Goal: Task Accomplishment & Management: Use online tool/utility

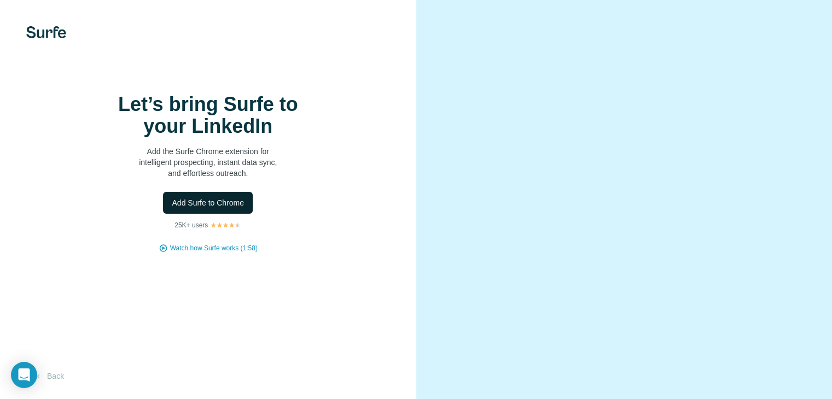
click at [213, 208] on span "Add Surfe to Chrome" at bounding box center [208, 202] width 72 height 11
